Goal: Navigation & Orientation: Find specific page/section

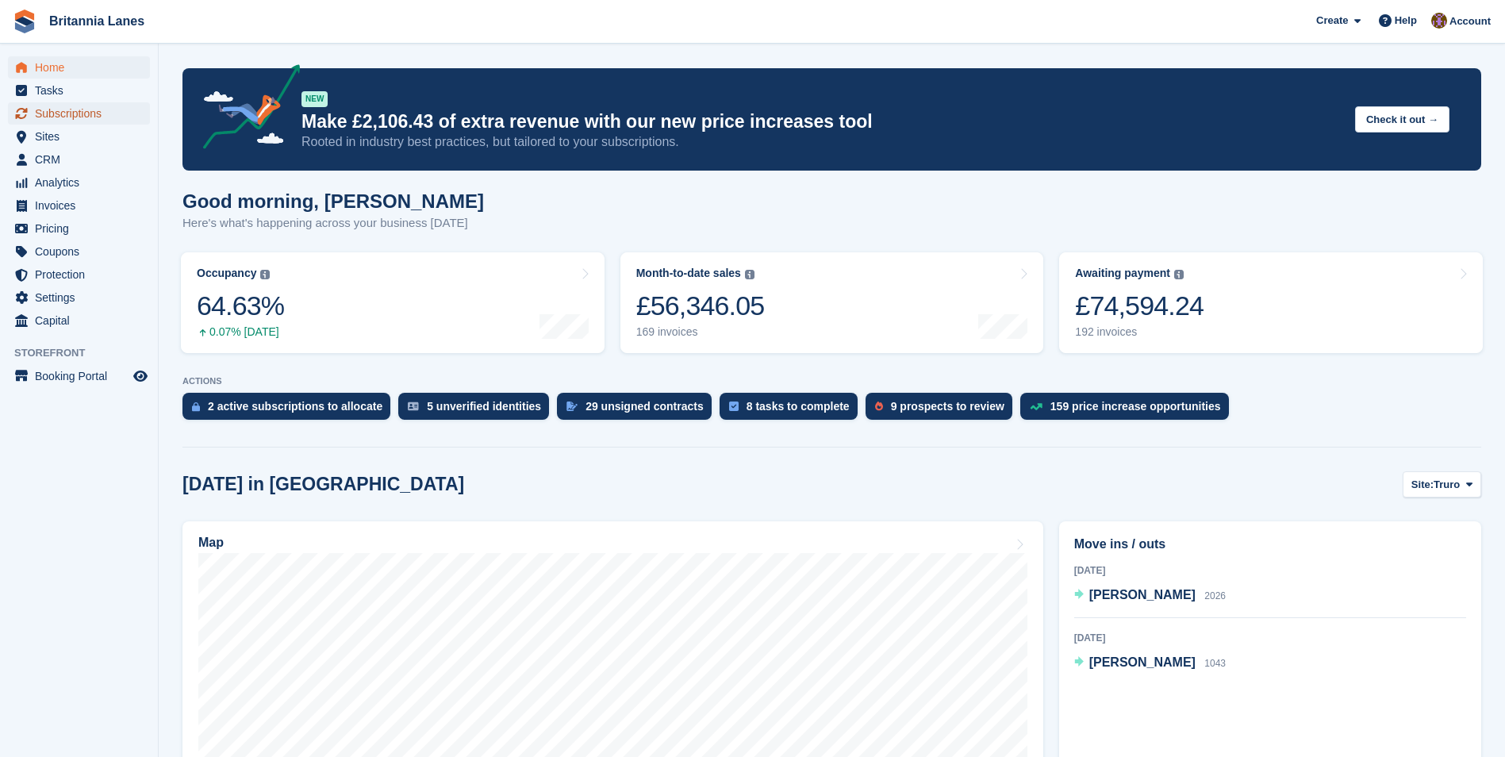
drag, startPoint x: 76, startPoint y: 113, endPoint x: 79, endPoint y: 121, distance: 9.3
click at [76, 113] on span "Subscriptions" at bounding box center [82, 113] width 95 height 22
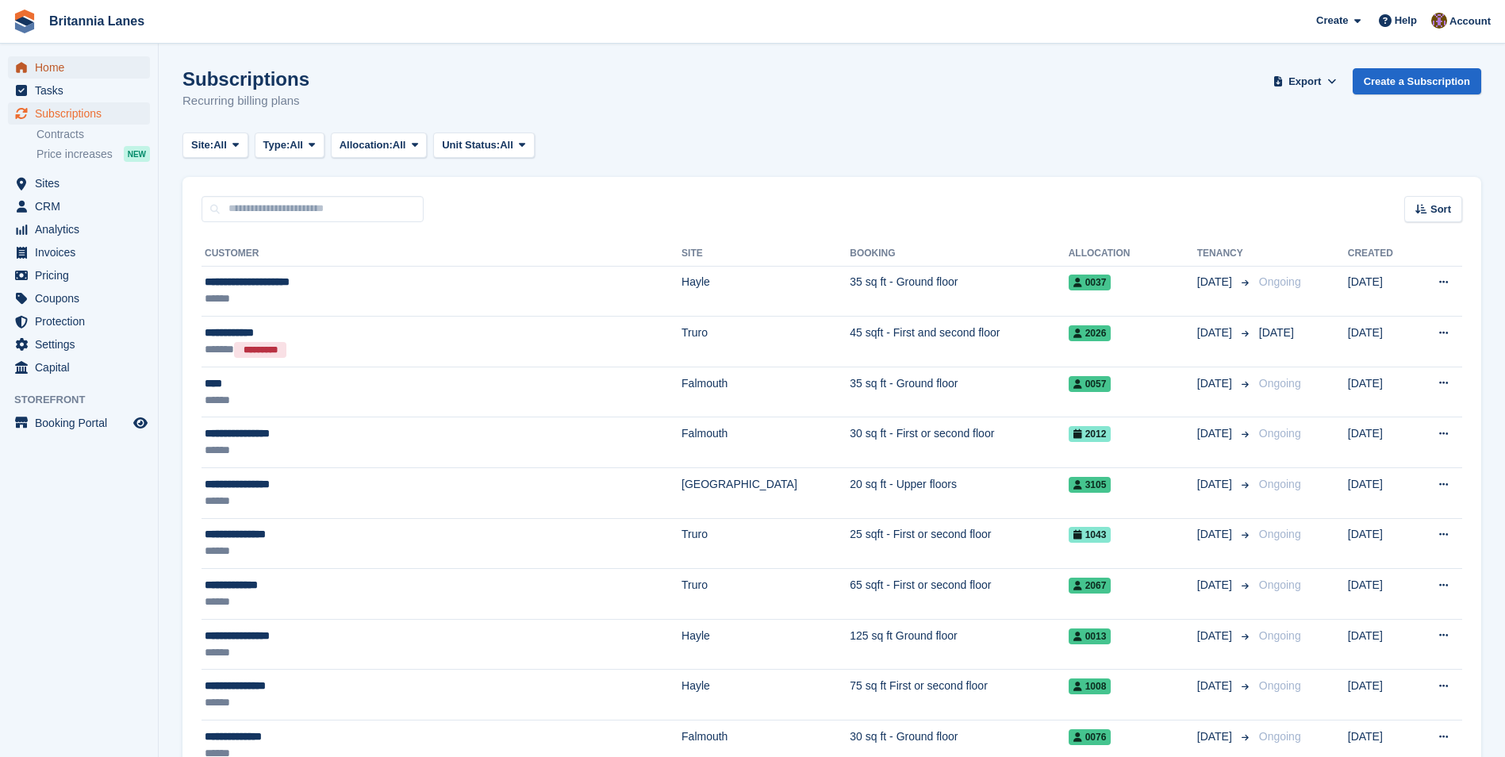
click at [67, 70] on span "Home" at bounding box center [82, 67] width 95 height 22
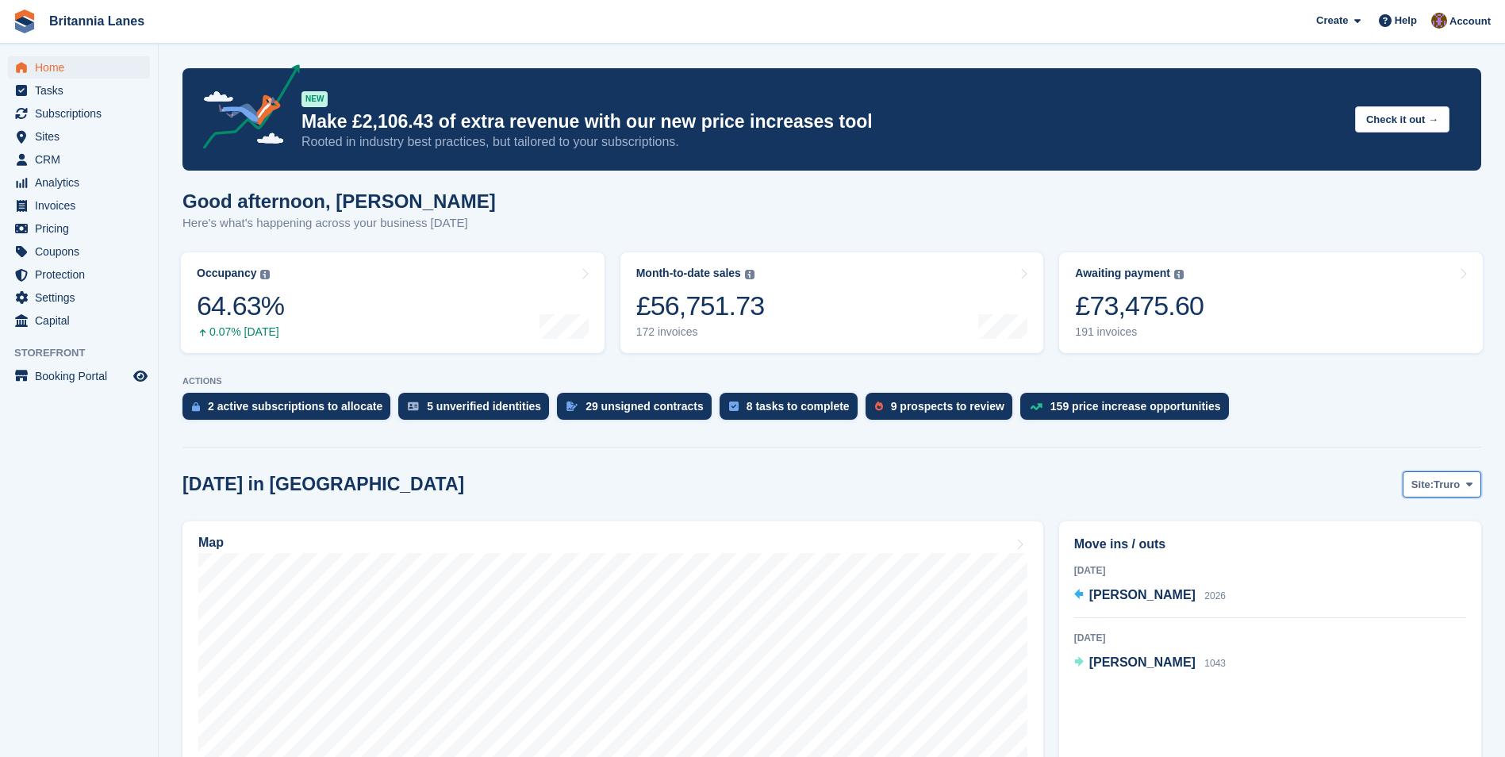
click at [1455, 486] on span "Truro" at bounding box center [1446, 485] width 26 height 16
click at [1392, 583] on link "[GEOGRAPHIC_DATA]" at bounding box center [1402, 579] width 143 height 29
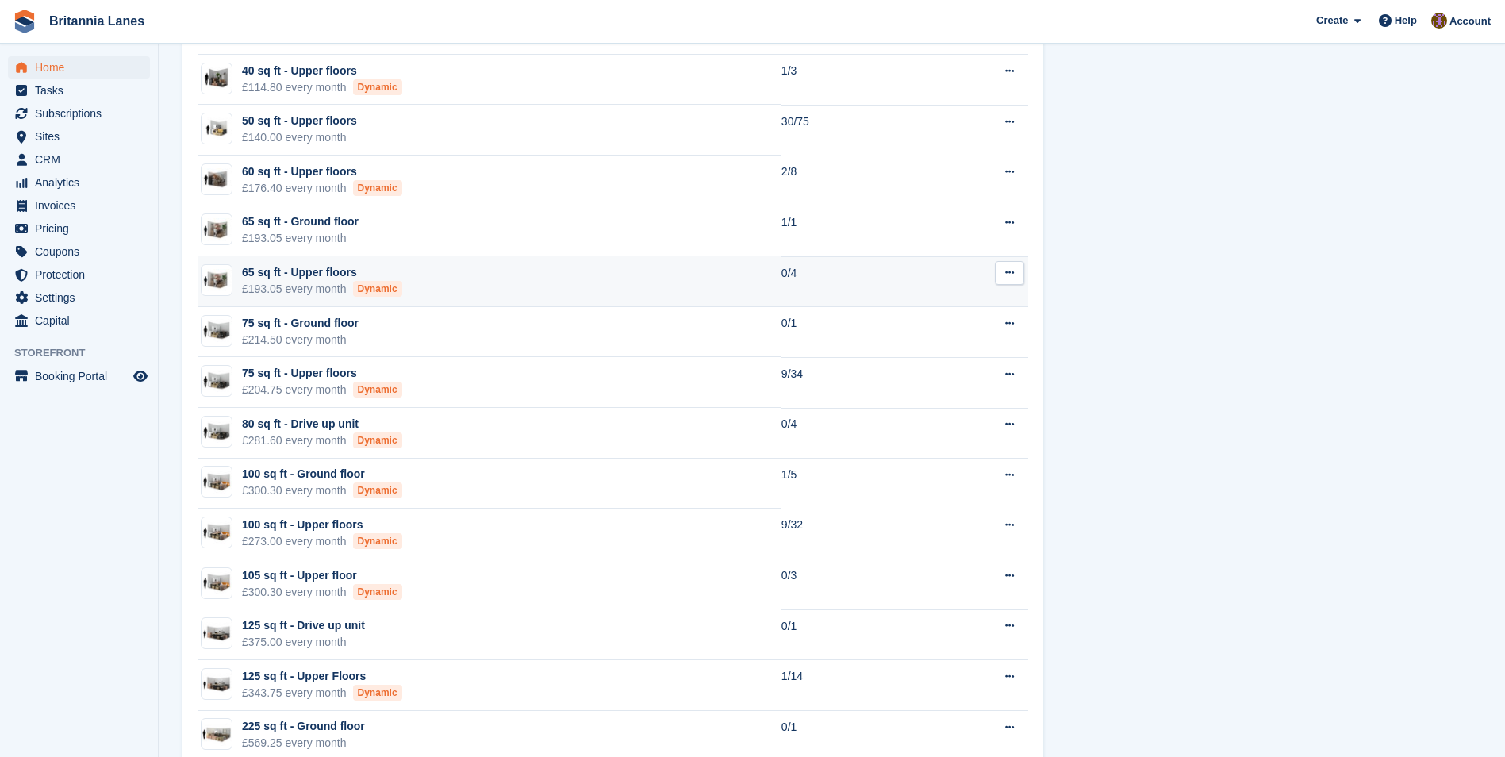
scroll to position [1348, 0]
